Goal: Task Accomplishment & Management: Complete application form

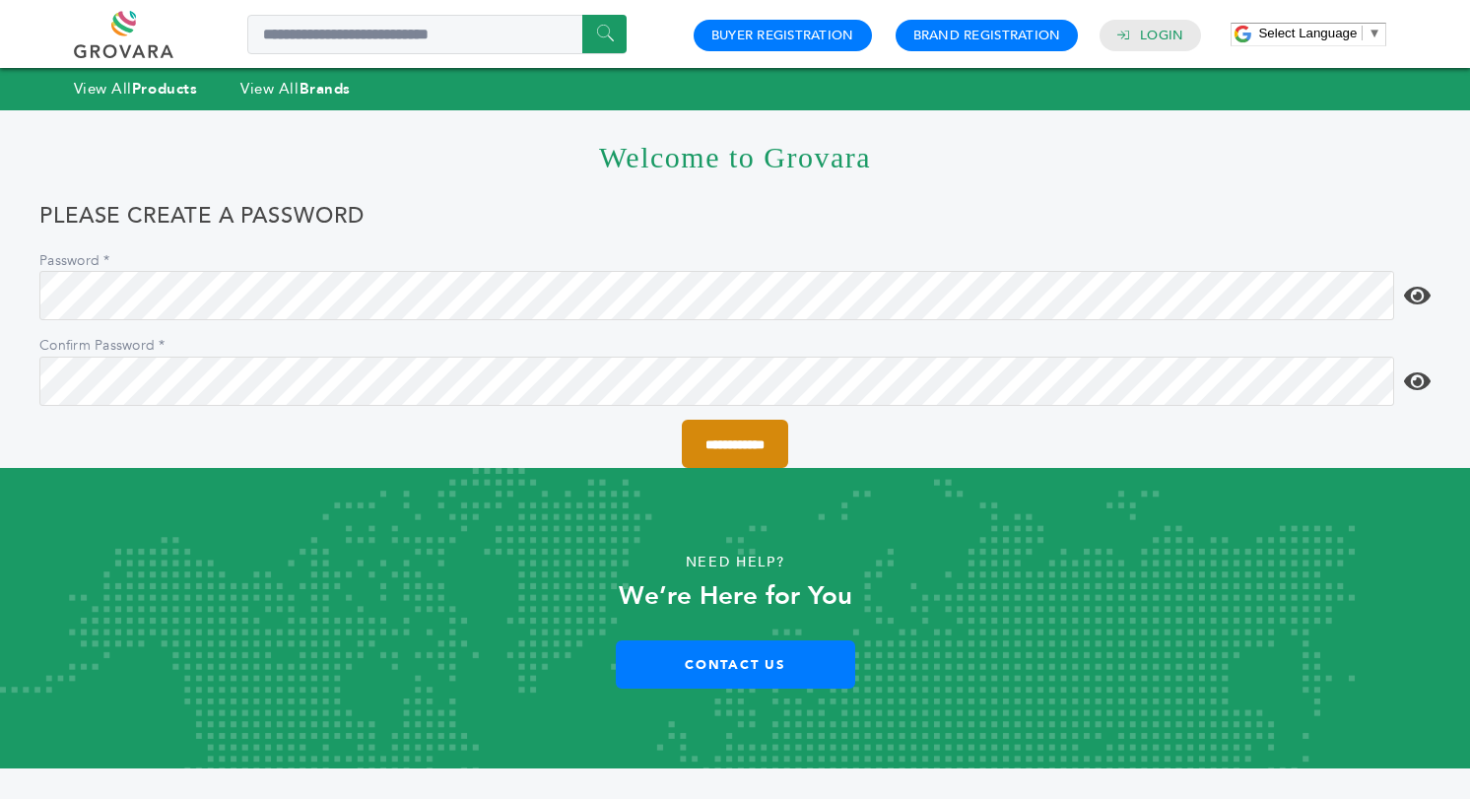
click at [743, 457] on input "**********" at bounding box center [735, 444] width 106 height 48
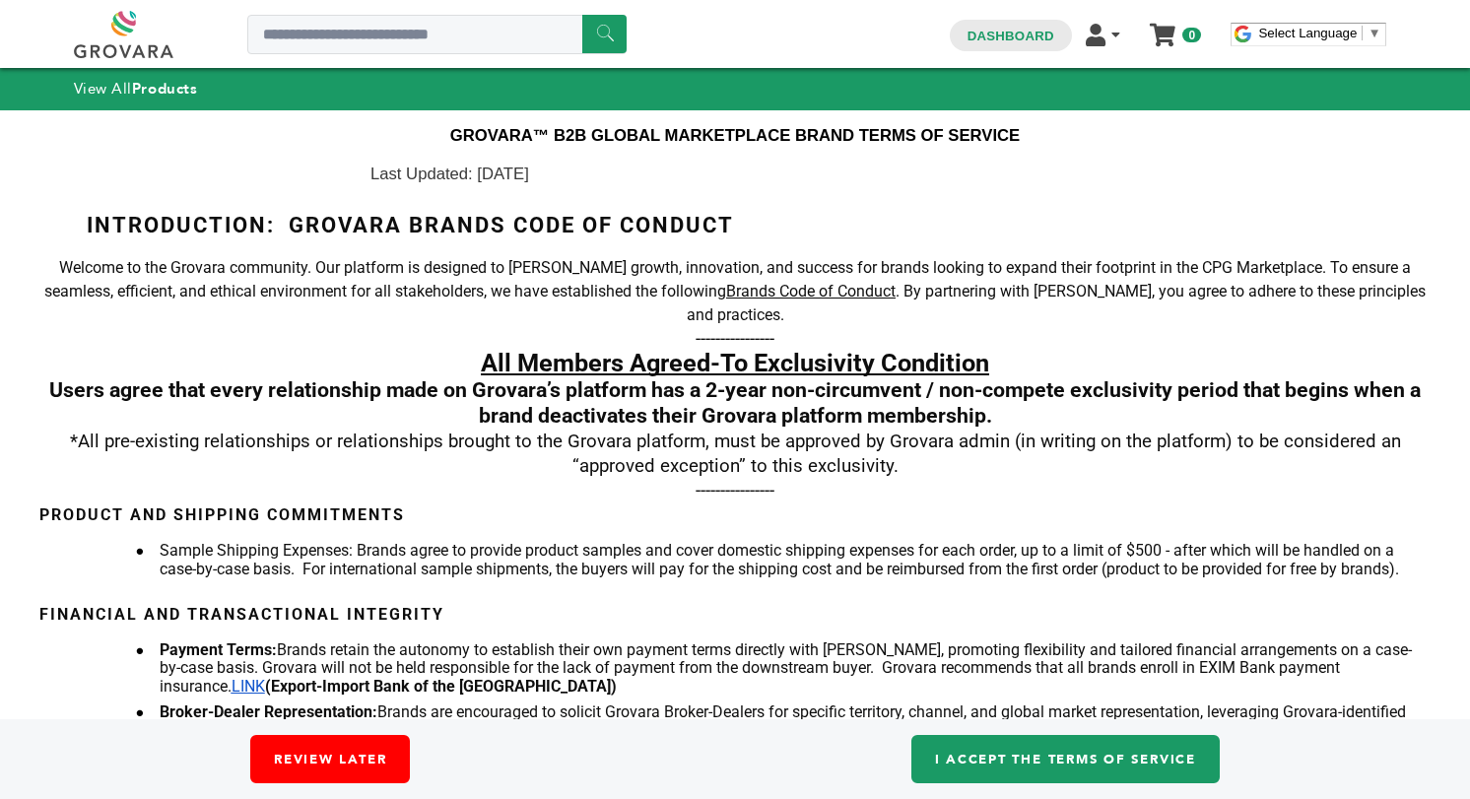
click at [312, 755] on link "Review Later" at bounding box center [330, 759] width 160 height 48
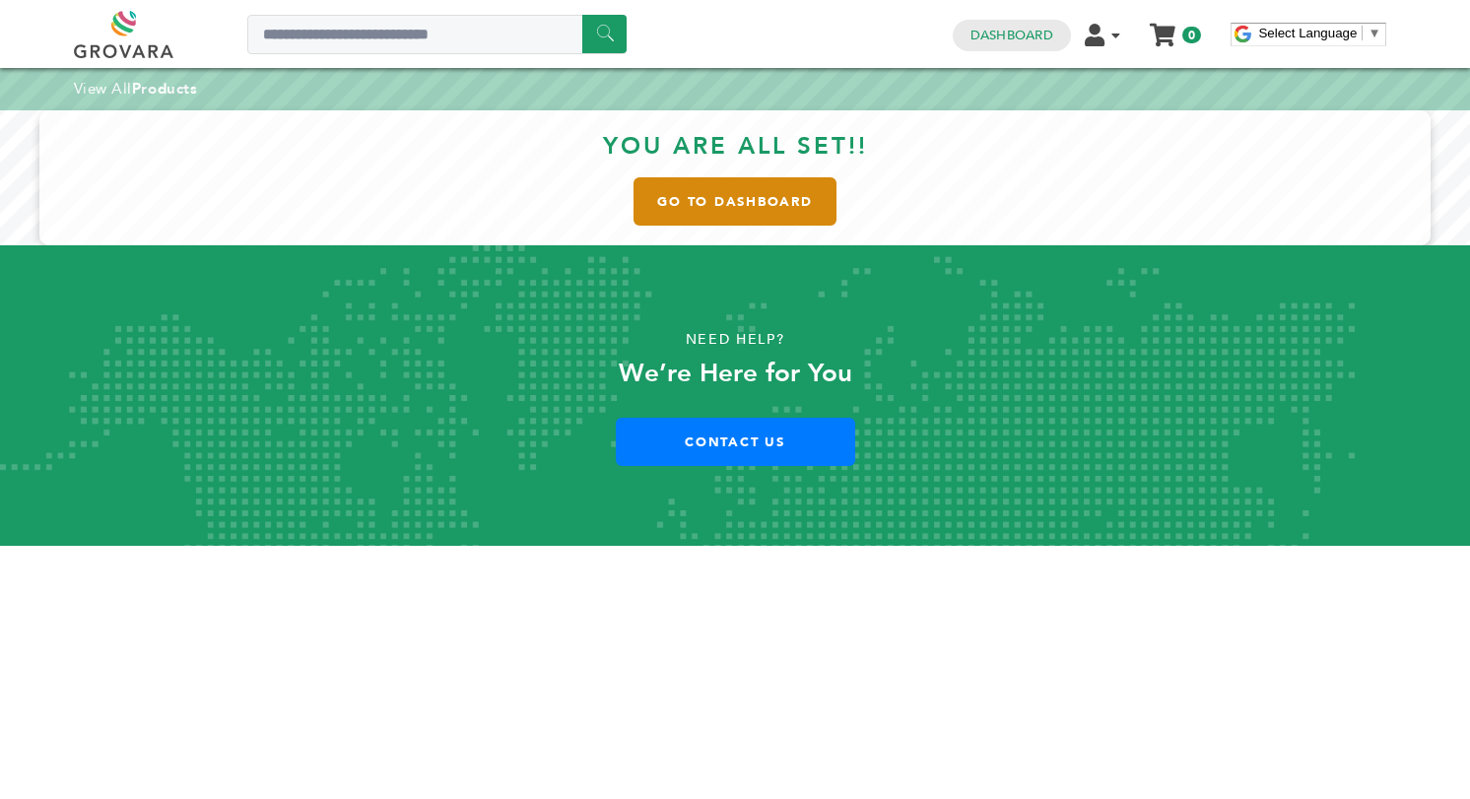
click at [737, 205] on link "Go to Dashboard" at bounding box center [735, 201] width 203 height 48
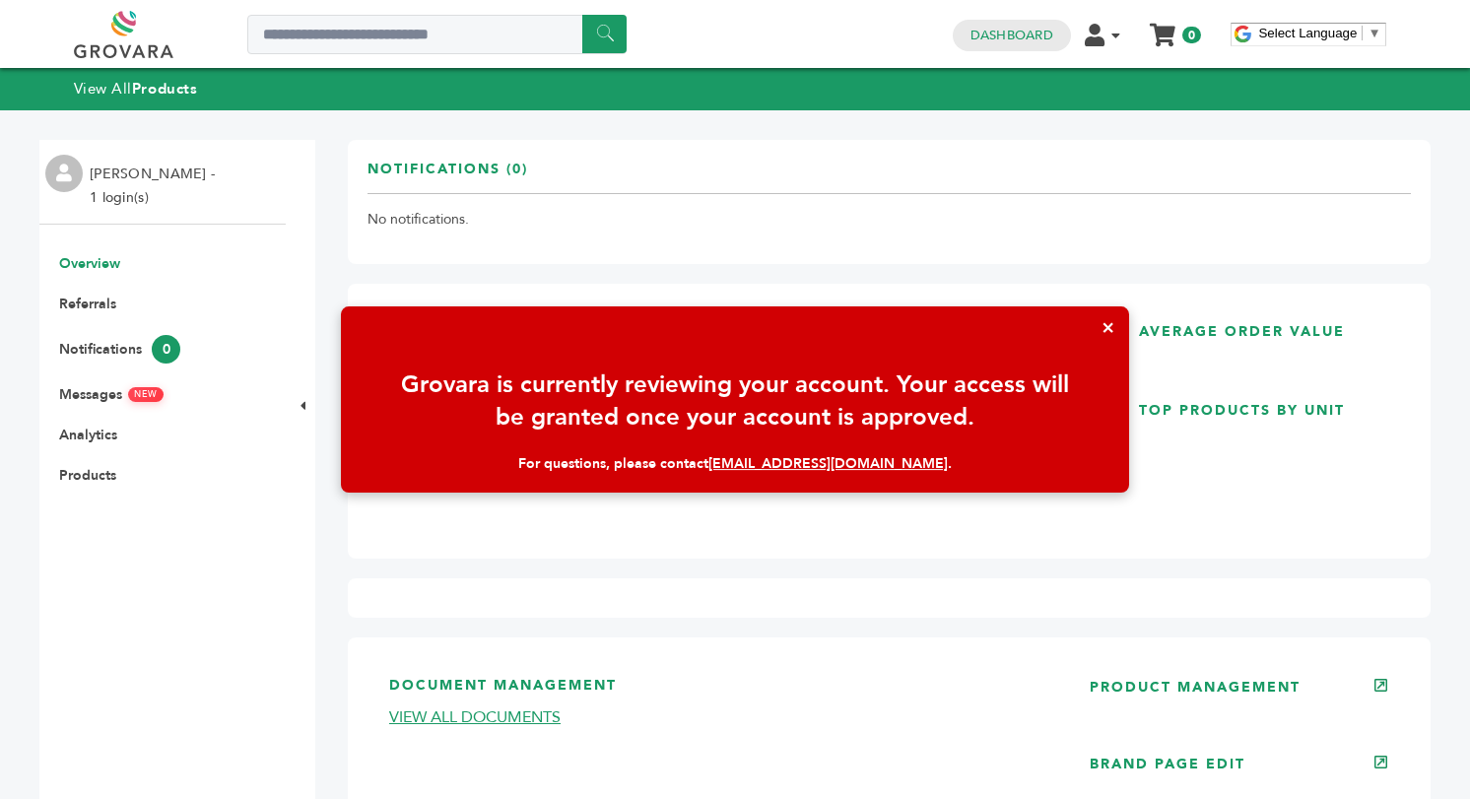
click at [1107, 325] on button "×" at bounding box center [1108, 327] width 42 height 42
